Goal: Task Accomplishment & Management: Complete application form

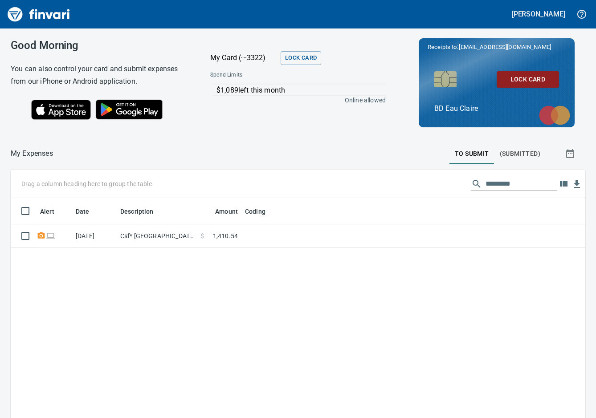
scroll to position [1, 1]
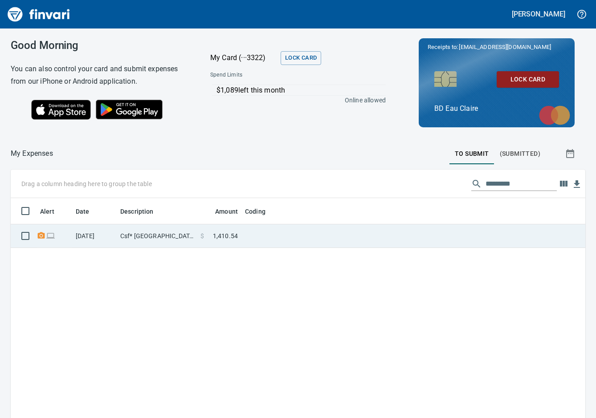
click at [151, 234] on td "Csf* [GEOGRAPHIC_DATA]" at bounding box center [157, 236] width 80 height 24
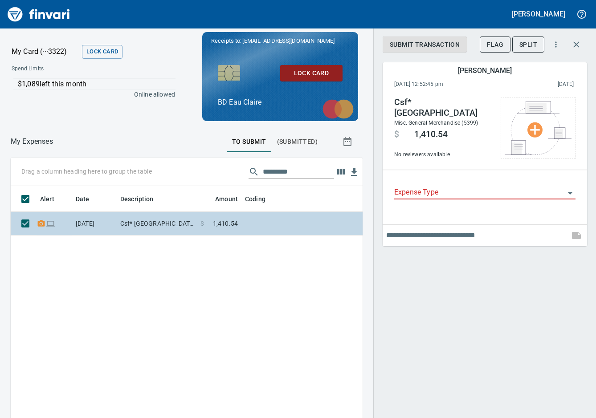
scroll to position [307, 338]
click at [151, 234] on td "Csf* [GEOGRAPHIC_DATA]" at bounding box center [157, 224] width 80 height 24
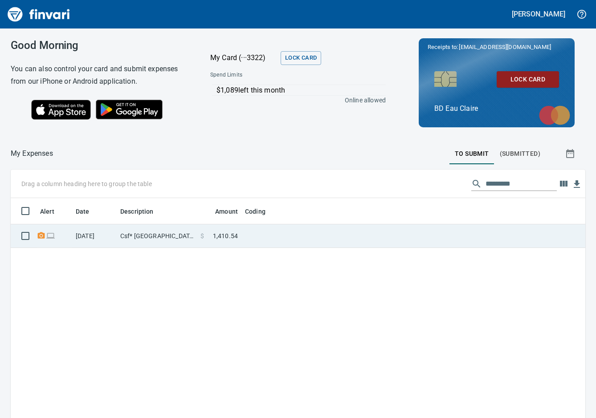
scroll to position [1, 1]
click at [131, 229] on td "Csf* [GEOGRAPHIC_DATA]" at bounding box center [157, 236] width 80 height 24
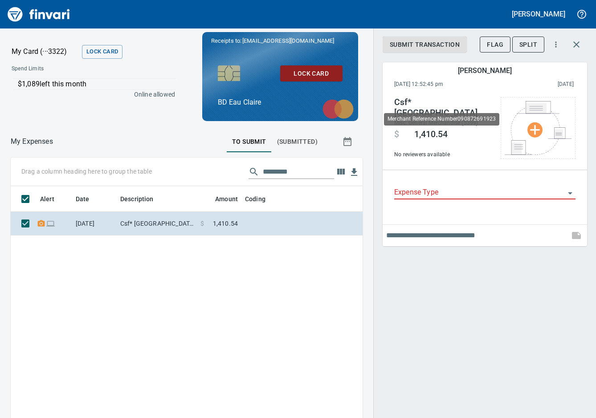
scroll to position [307, 338]
click at [570, 190] on icon "Open" at bounding box center [570, 193] width 11 height 11
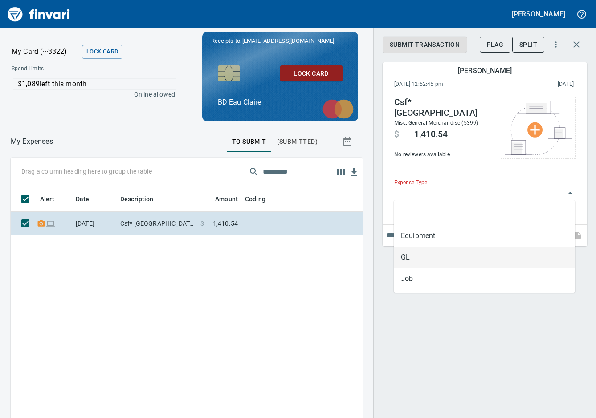
drag, startPoint x: 444, startPoint y: 256, endPoint x: 467, endPoint y: 250, distance: 23.5
click at [445, 256] on li "GL" at bounding box center [484, 257] width 181 height 21
type input "**"
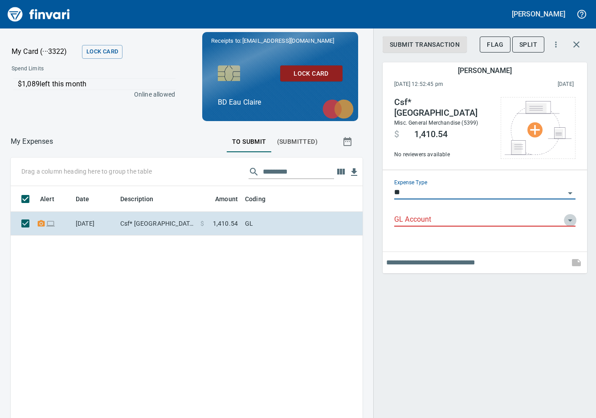
click at [567, 218] on icon "Open" at bounding box center [570, 220] width 11 height 11
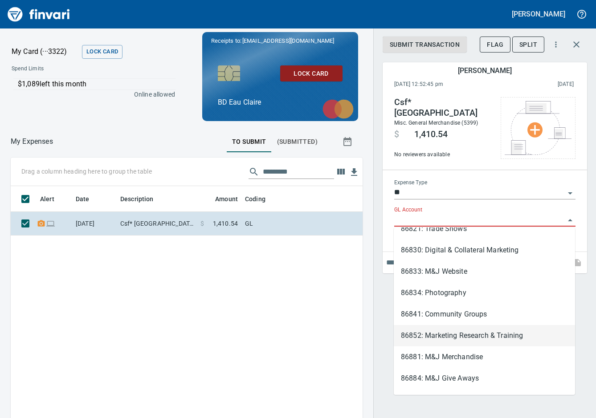
scroll to position [293, 0]
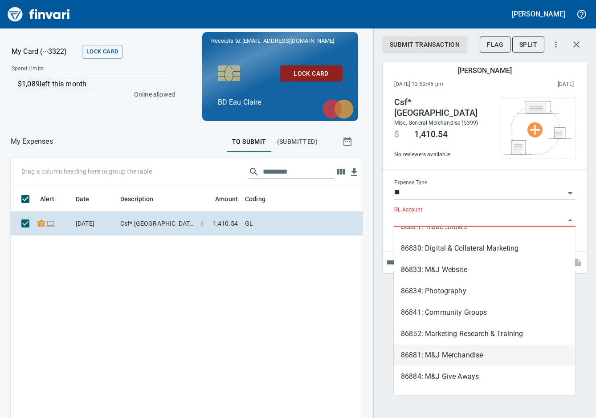
click at [529, 350] on li "86881: M&J Merchandise" at bounding box center [484, 355] width 181 height 21
type input "**********"
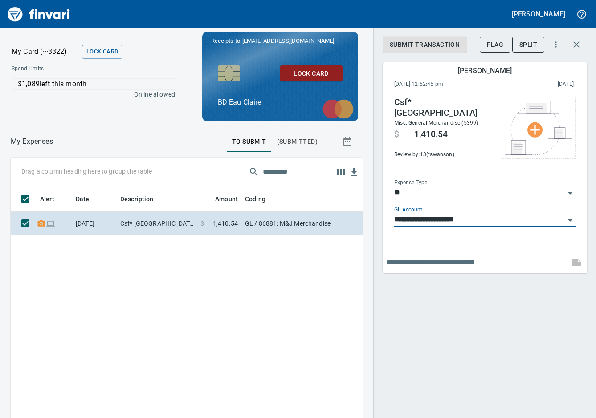
click at [447, 264] on input "text" at bounding box center [475, 263] width 179 height 14
type input "**********"
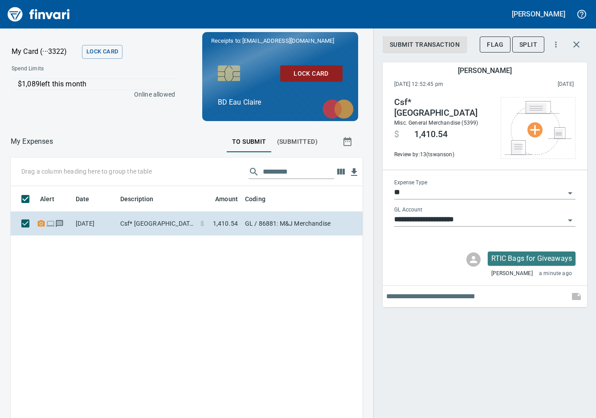
scroll to position [307, 338]
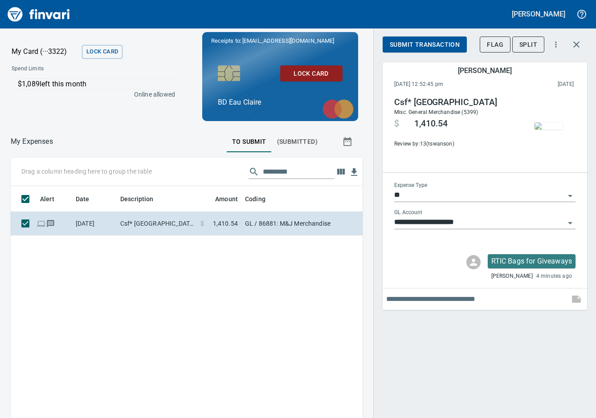
click at [416, 42] on span "Submit Transaction" at bounding box center [425, 44] width 70 height 11
